Goal: Task Accomplishment & Management: Manage account settings

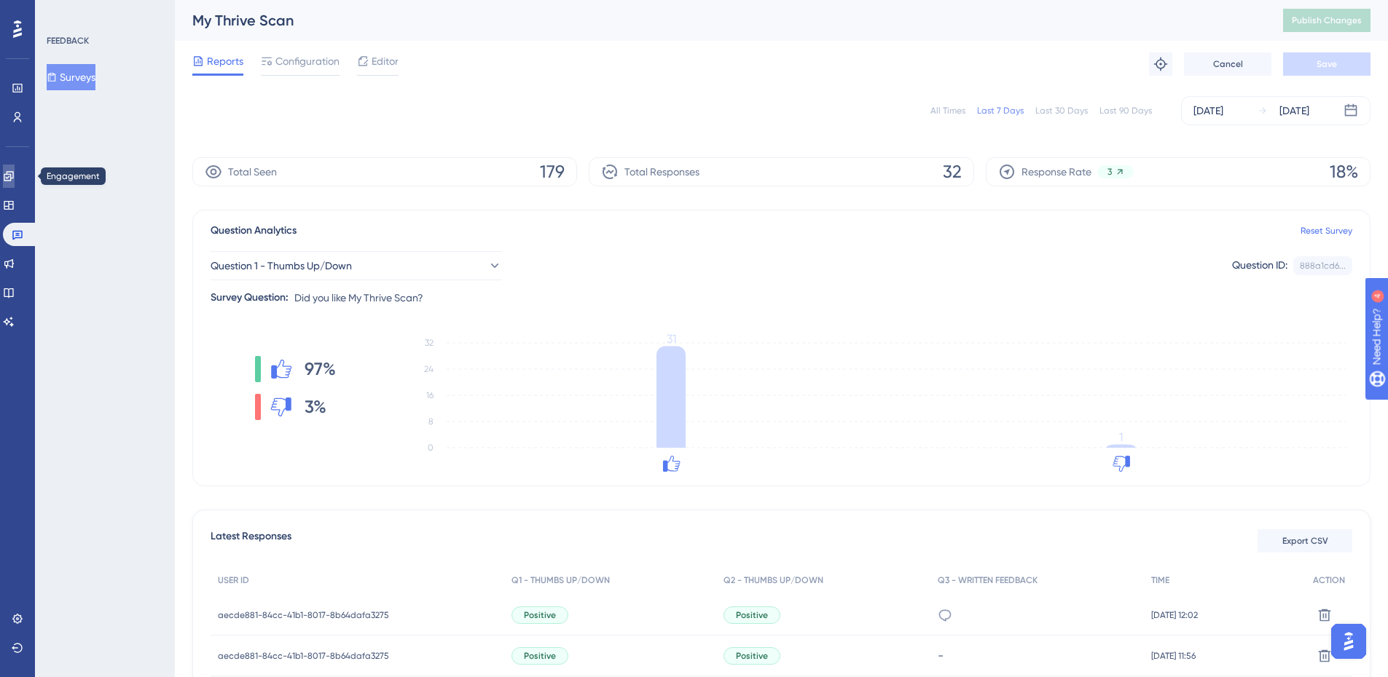
click at [13, 176] on icon at bounding box center [8, 175] width 9 height 9
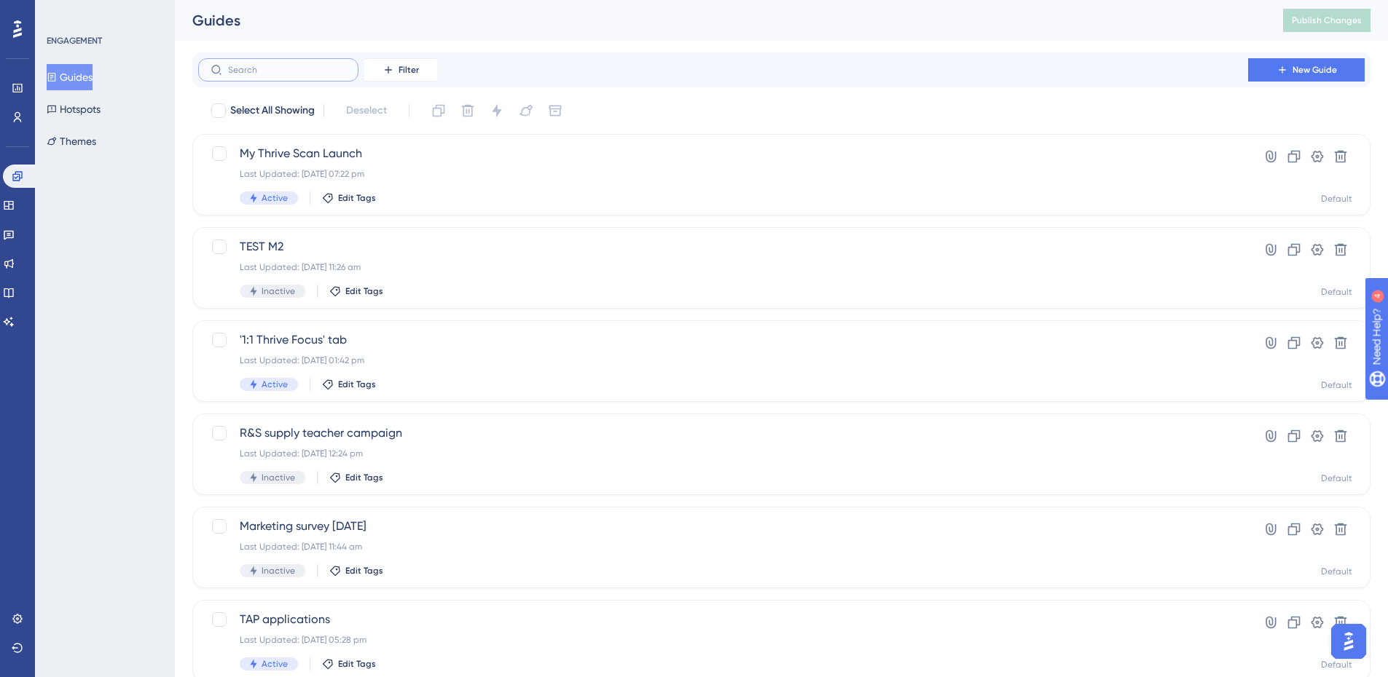
click at [277, 68] on input "text" at bounding box center [287, 70] width 118 height 10
type input "ge"
checkbox input "true"
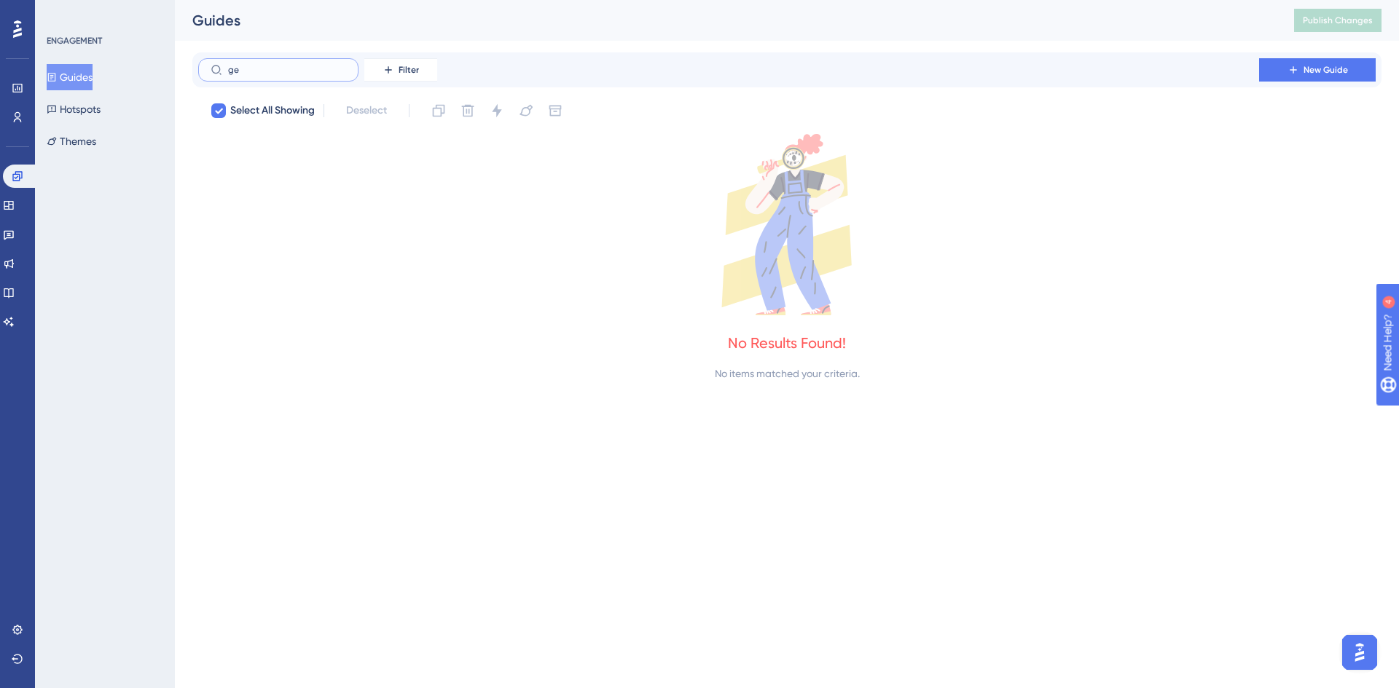
type input "g"
checkbox input "false"
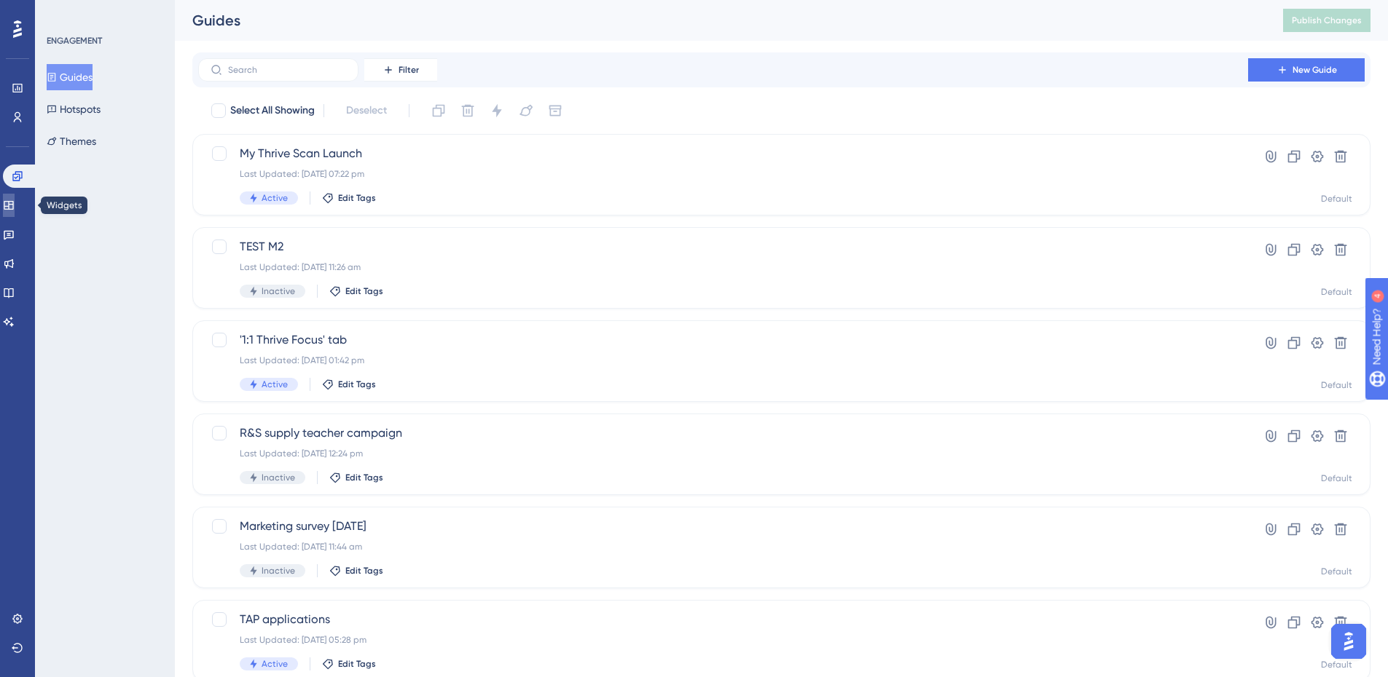
click at [13, 209] on icon at bounding box center [8, 205] width 9 height 9
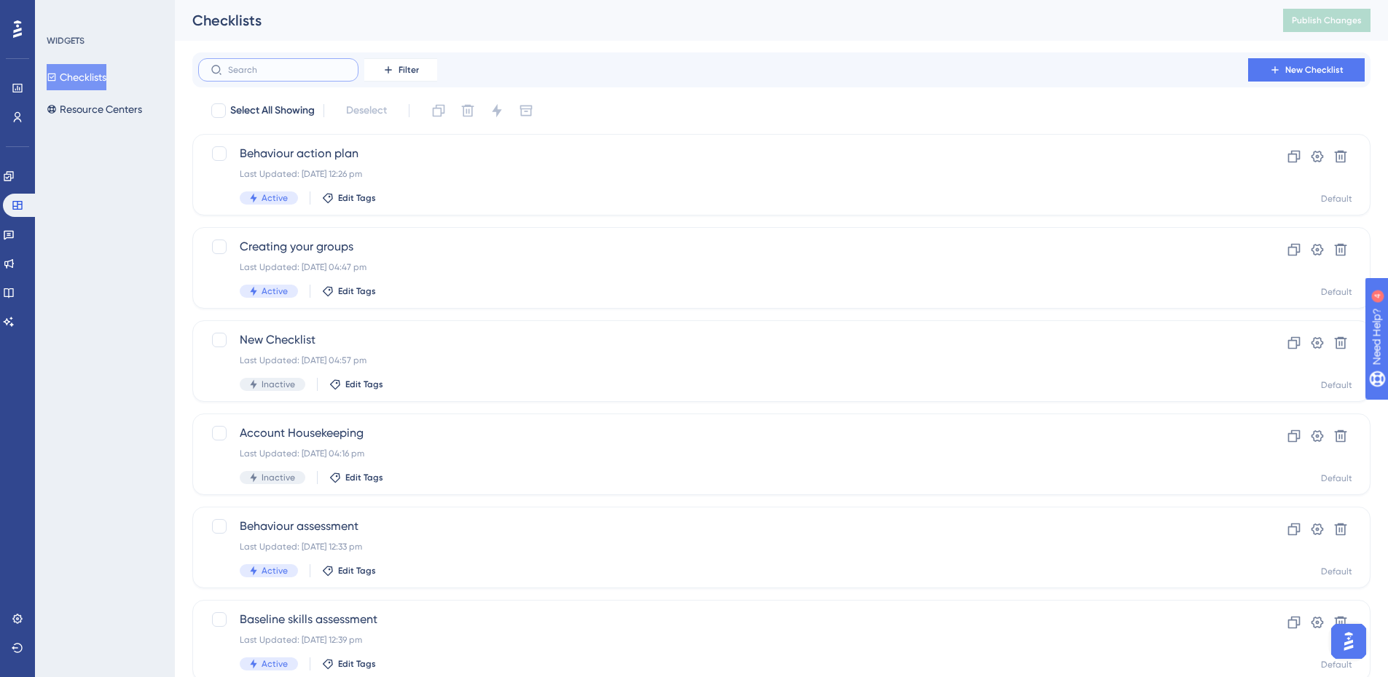
click at [244, 71] on input "text" at bounding box center [287, 70] width 118 height 10
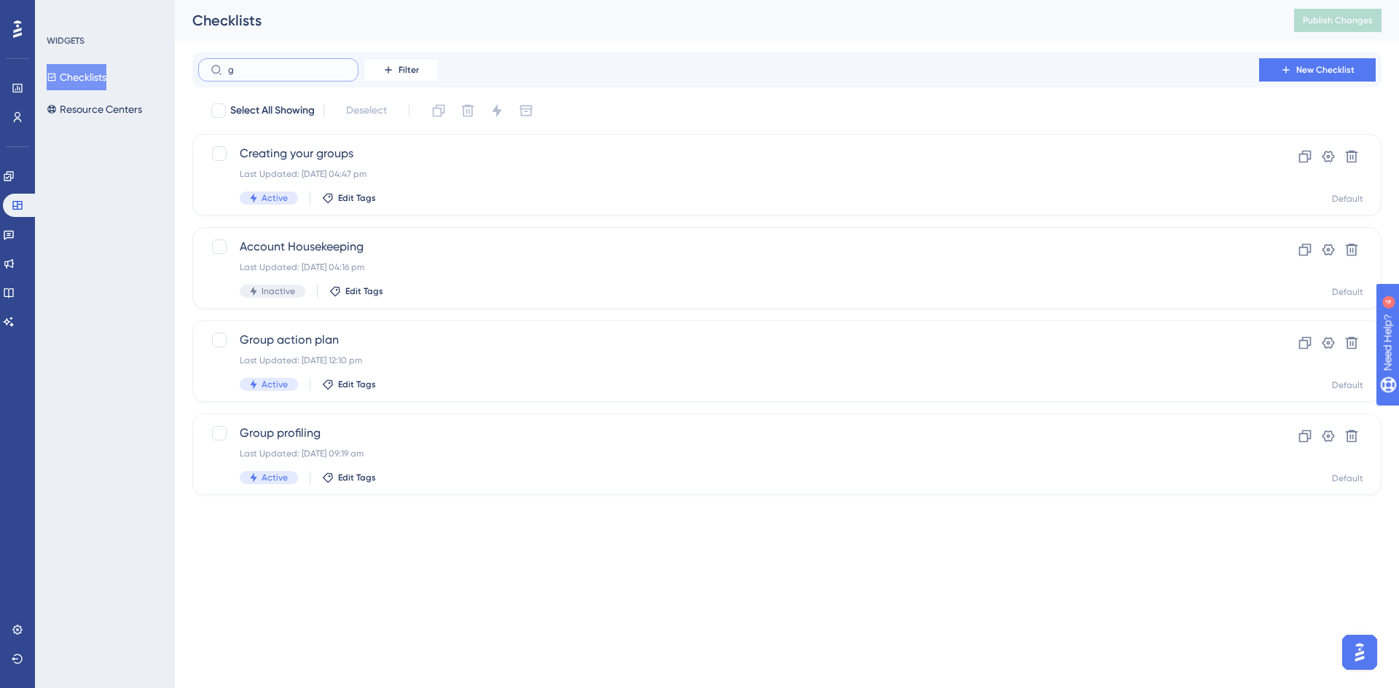
type input "ge"
checkbox input "true"
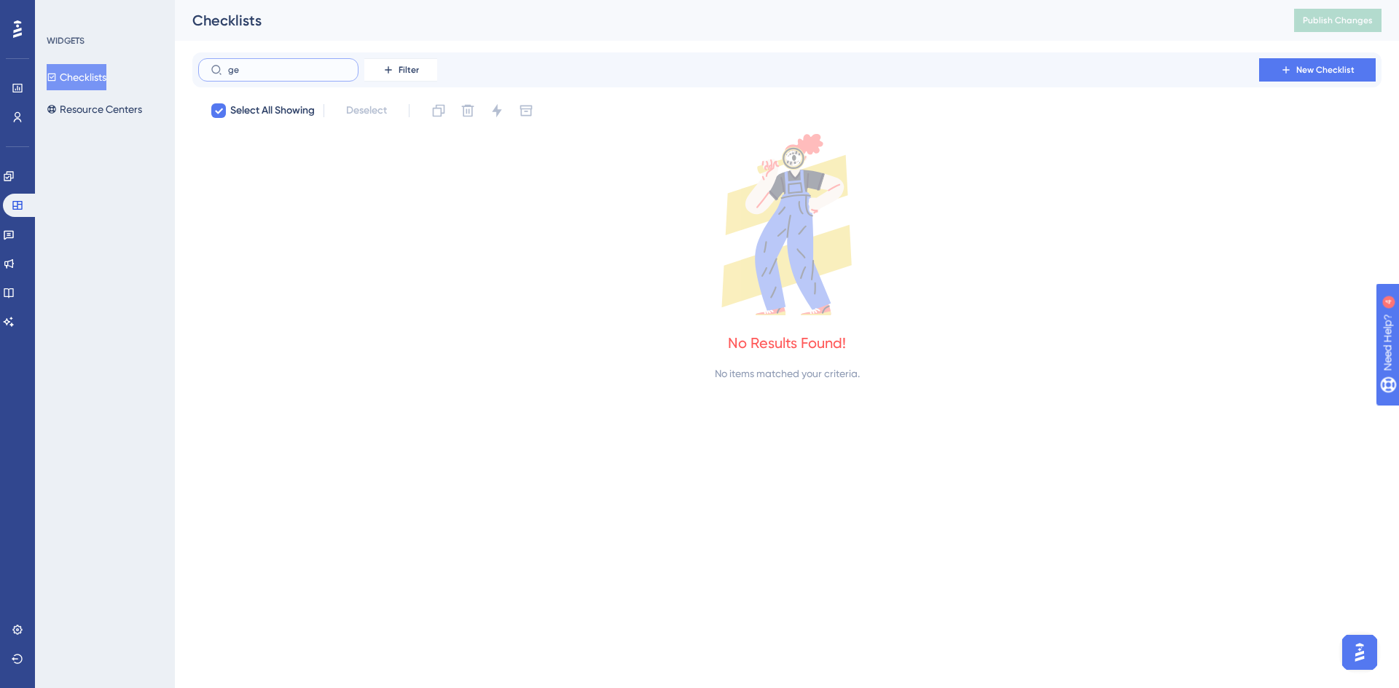
type input "g"
checkbox input "false"
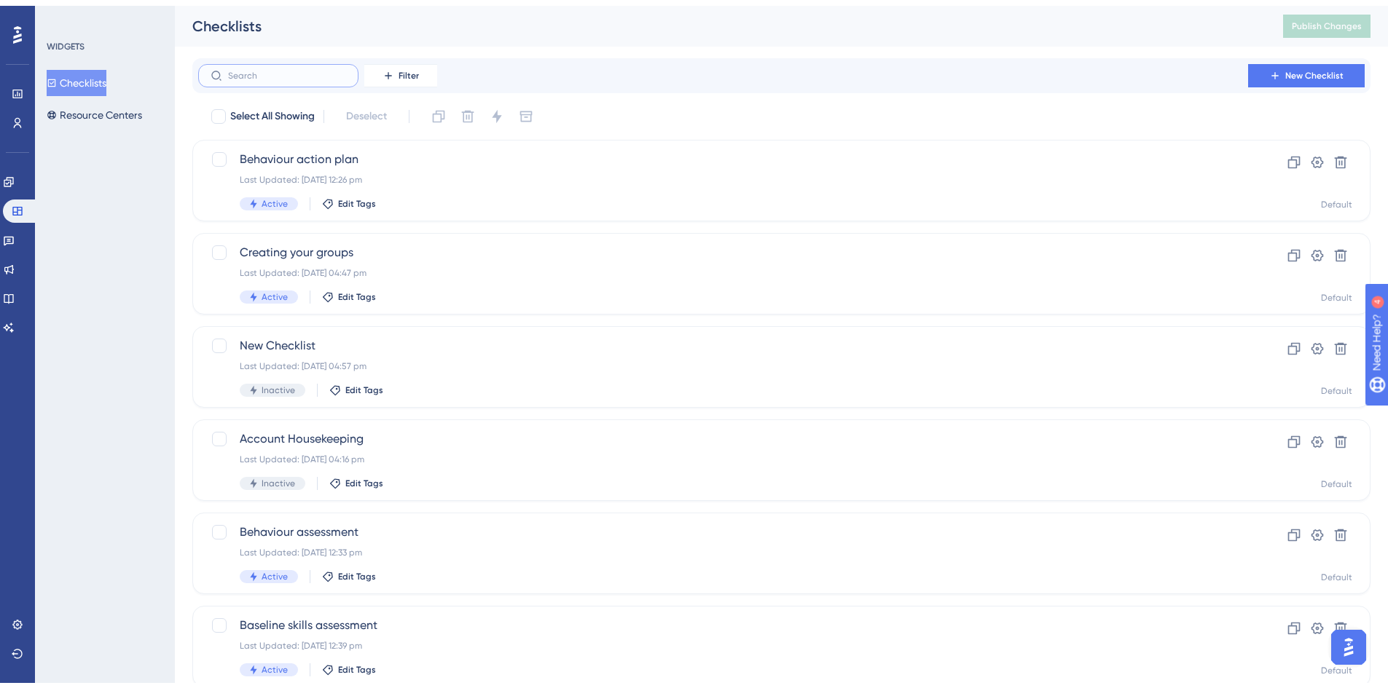
scroll to position [413, 0]
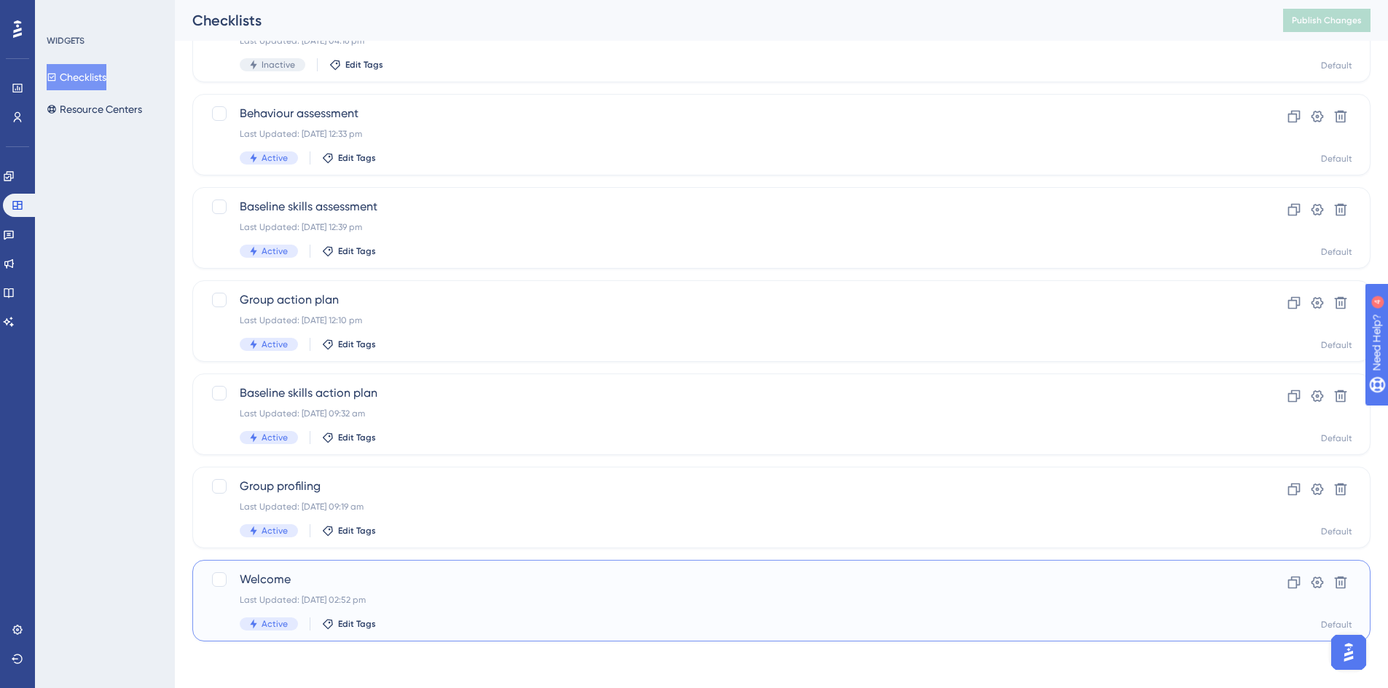
click at [286, 578] on span "Welcome" at bounding box center [723, 579] width 967 height 17
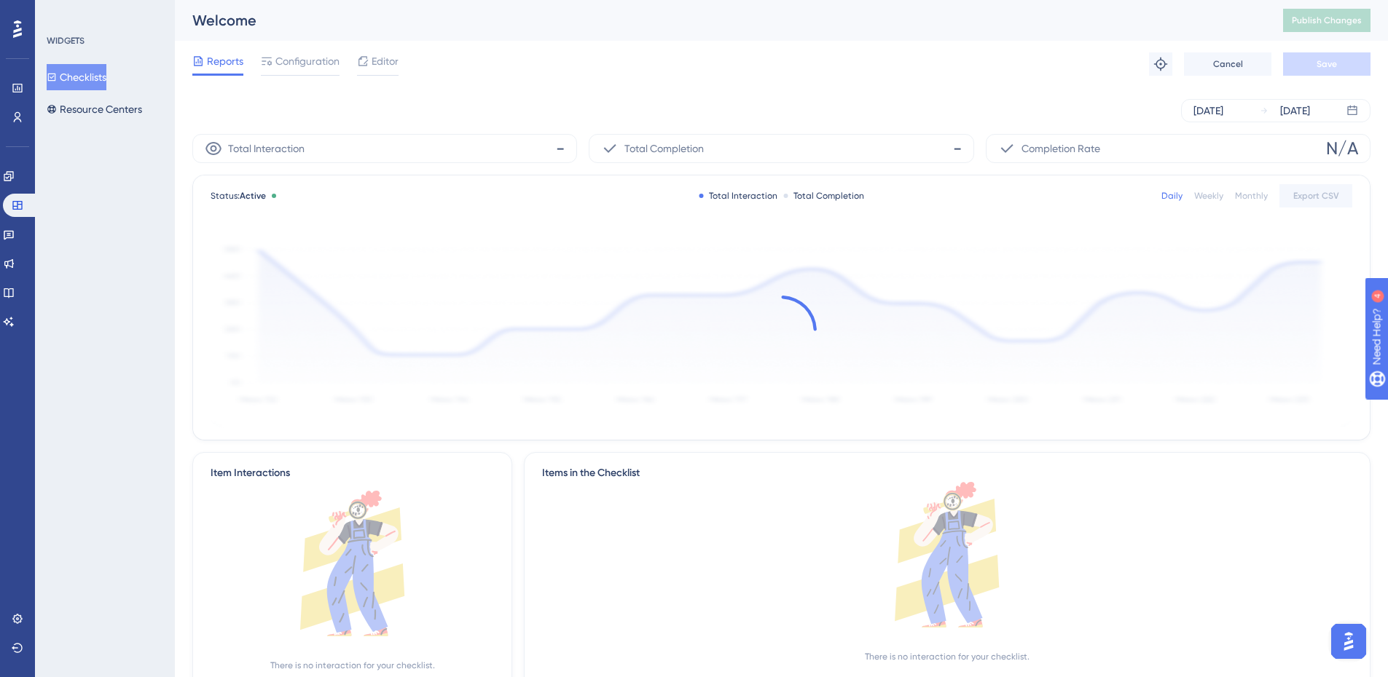
click at [392, 50] on div "Reports Configuration Editor Troubleshoot Cancel Save" at bounding box center [781, 64] width 1178 height 47
click at [388, 53] on span "Editor" at bounding box center [385, 60] width 27 height 17
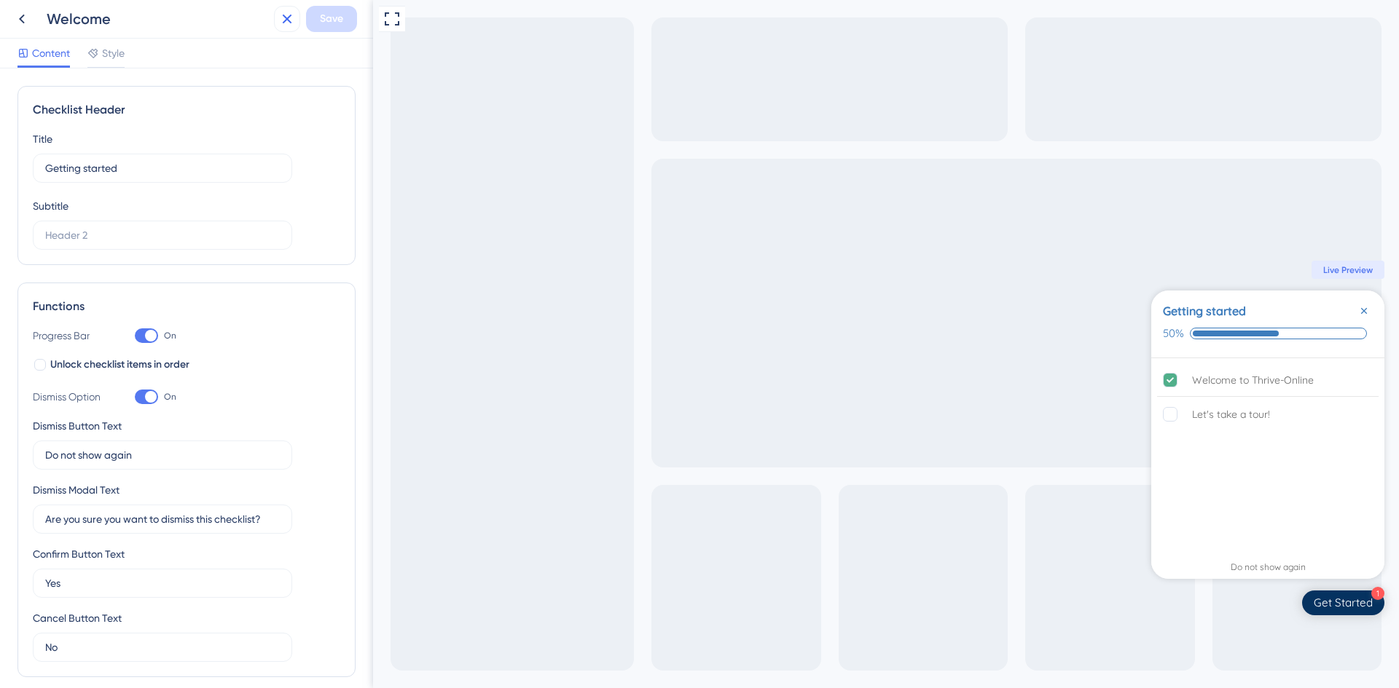
click at [289, 12] on icon at bounding box center [286, 18] width 17 height 17
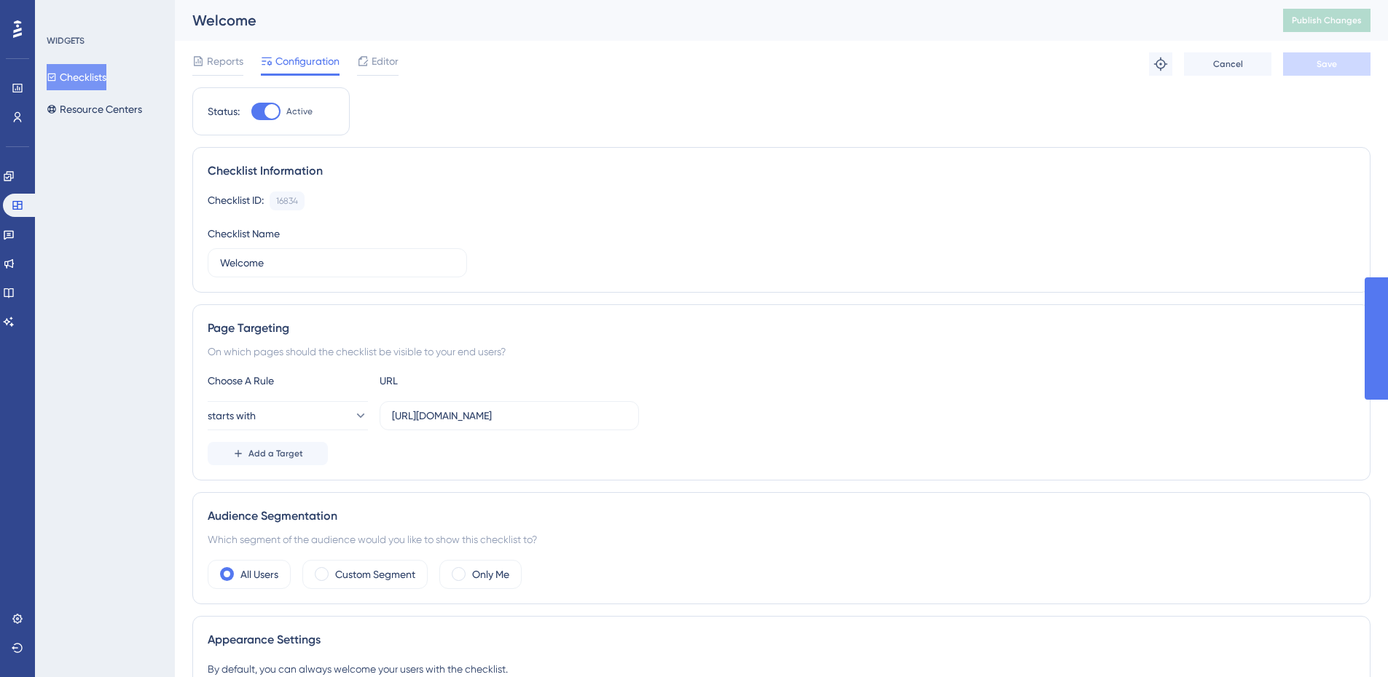
click at [262, 109] on div at bounding box center [265, 111] width 29 height 17
click at [251, 111] on input "Active" at bounding box center [251, 111] width 1 height 1
checkbox input "false"
click at [1329, 56] on button "Save" at bounding box center [1326, 63] width 87 height 23
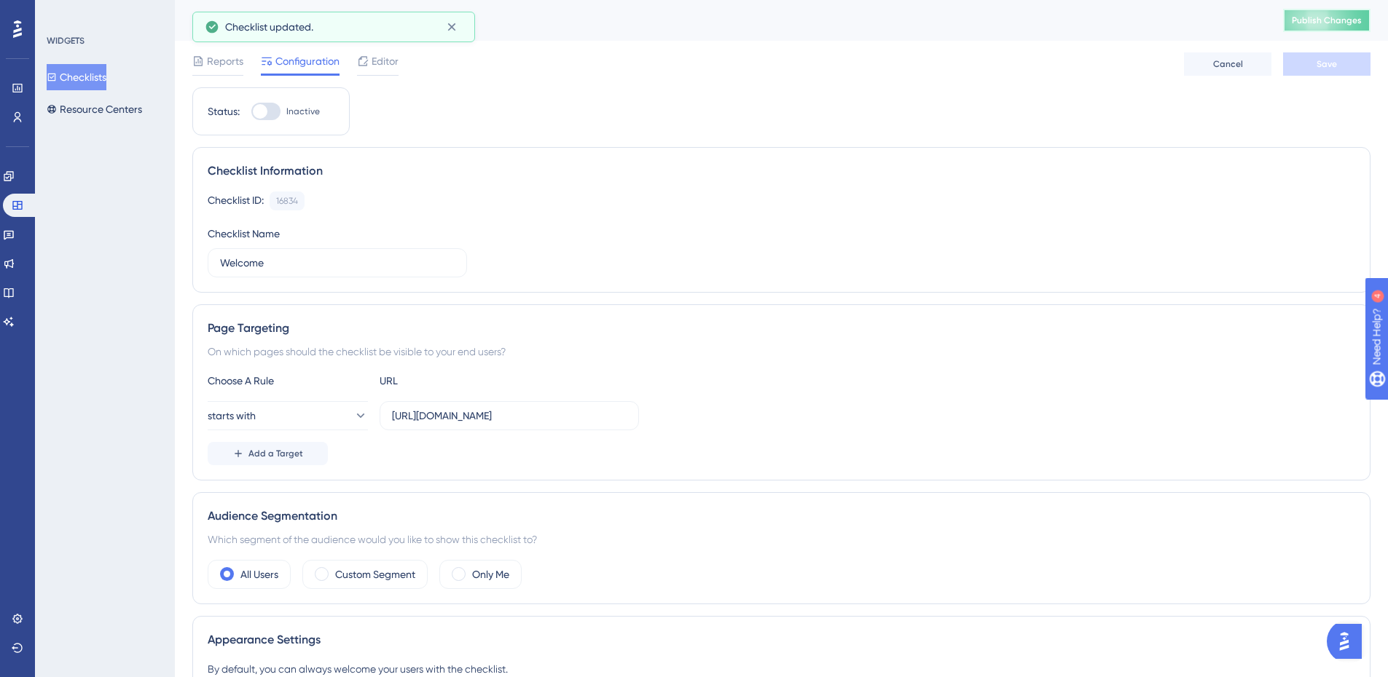
click at [1321, 17] on span "Publish Changes" at bounding box center [1327, 21] width 70 height 12
click at [4, 231] on link at bounding box center [9, 234] width 12 height 23
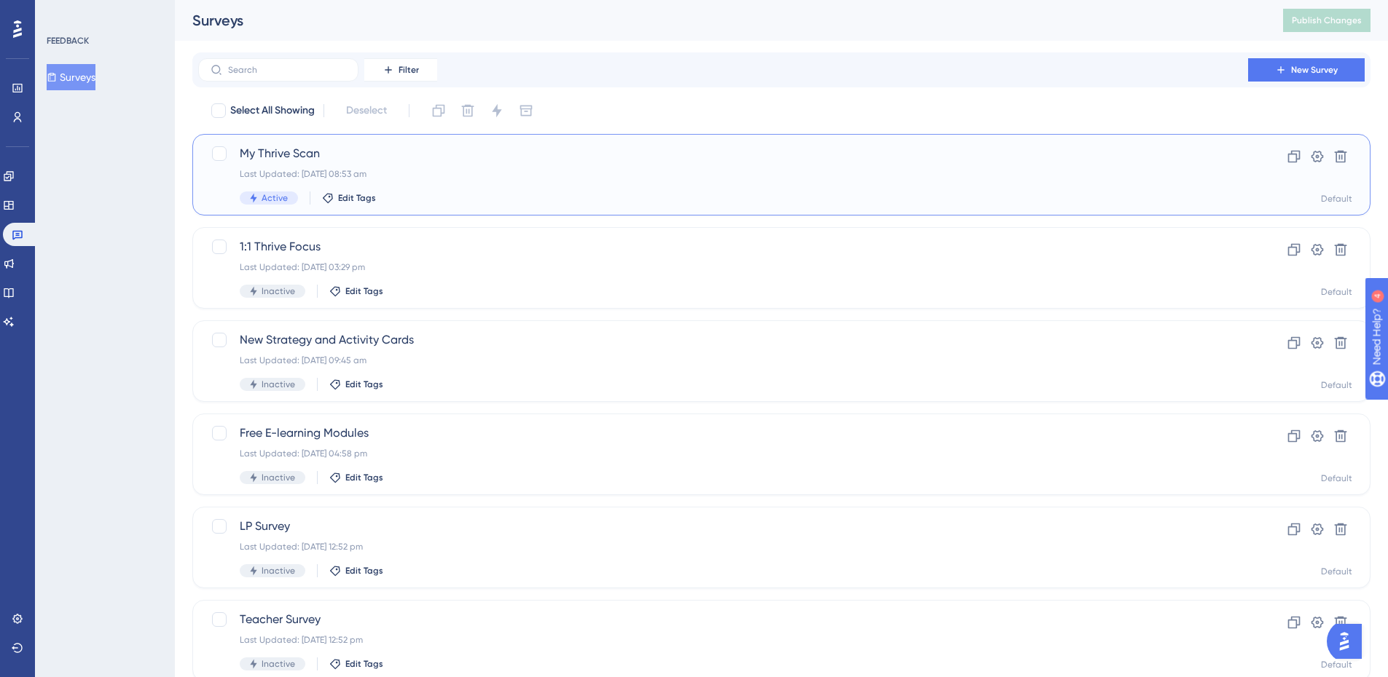
click at [268, 167] on div "My Thrive Scan Last Updated: [DATE] 08:53 am Active Edit Tags" at bounding box center [723, 175] width 967 height 60
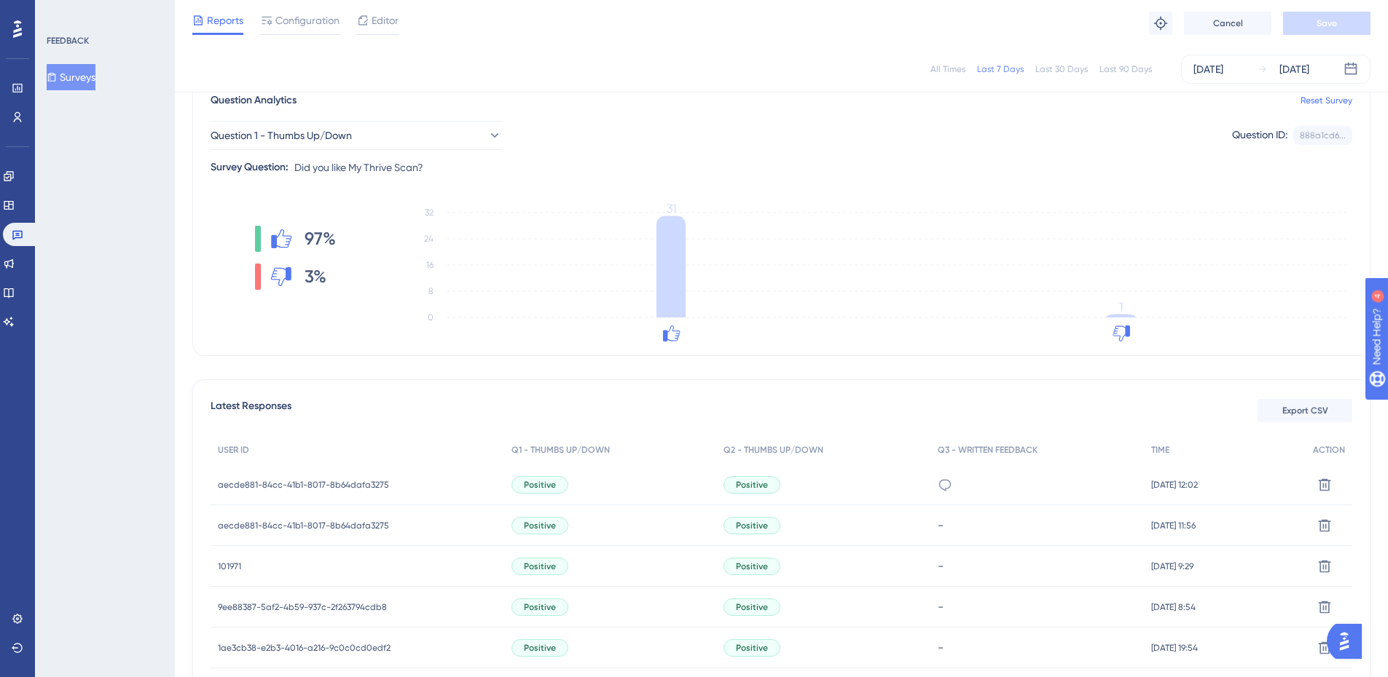
scroll to position [146, 0]
